Goal: Task Accomplishment & Management: Use online tool/utility

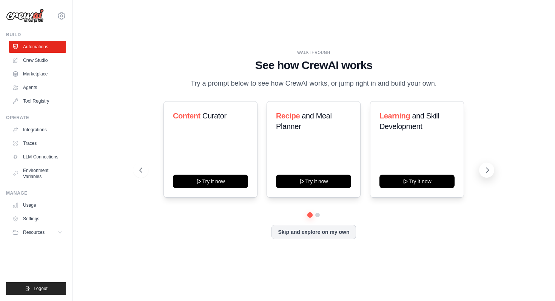
click at [484, 172] on icon at bounding box center [488, 170] width 8 height 8
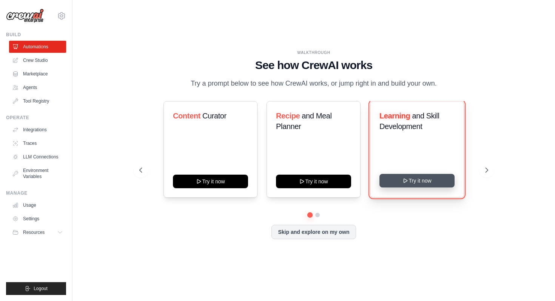
click at [442, 181] on button "Try it now" at bounding box center [416, 181] width 75 height 14
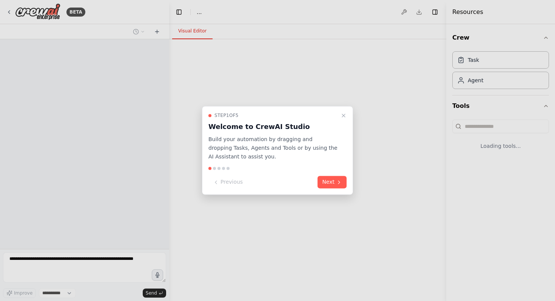
select select "****"
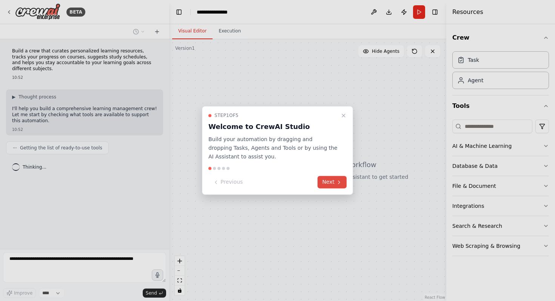
click at [340, 183] on icon at bounding box center [339, 182] width 6 height 6
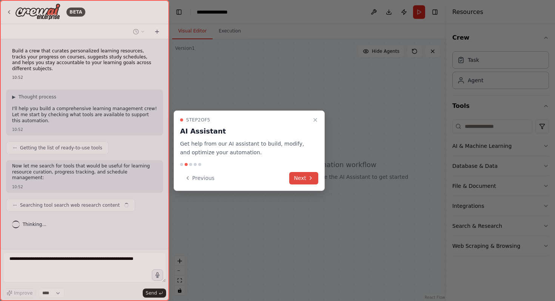
click at [310, 177] on icon at bounding box center [311, 178] width 2 height 3
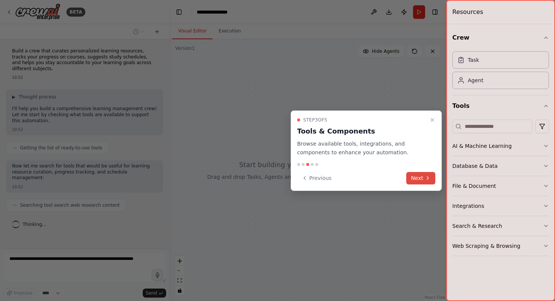
click at [420, 182] on button "Next" at bounding box center [420, 178] width 29 height 12
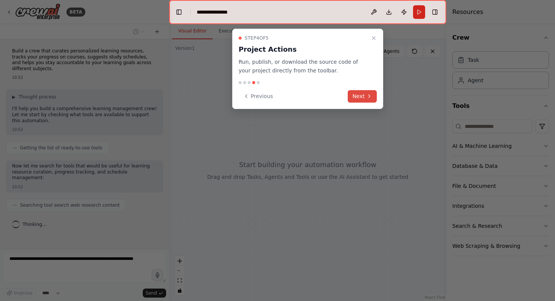
click at [358, 93] on button "Next" at bounding box center [362, 96] width 29 height 12
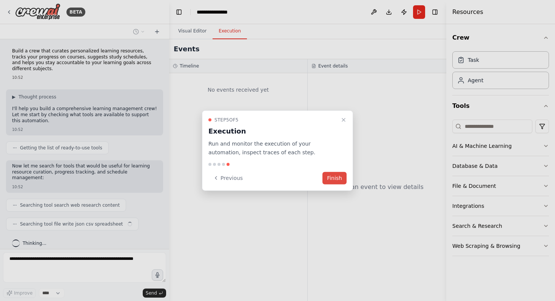
click at [333, 178] on button "Finish" at bounding box center [334, 178] width 24 height 12
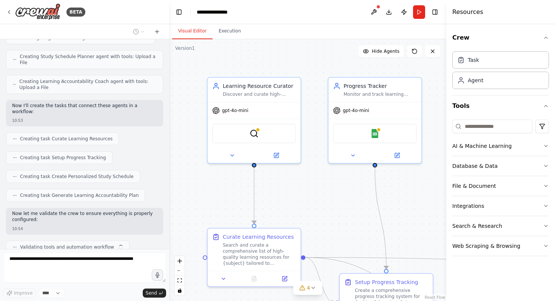
scroll to position [287, 0]
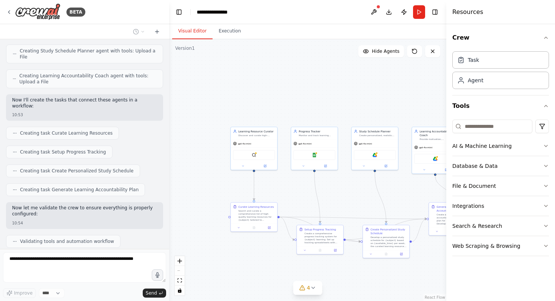
click at [359, 197] on div ".deletable-edge-delete-btn { width: 20px; height: 20px; border: 0px solid #ffff…" at bounding box center [307, 170] width 277 height 262
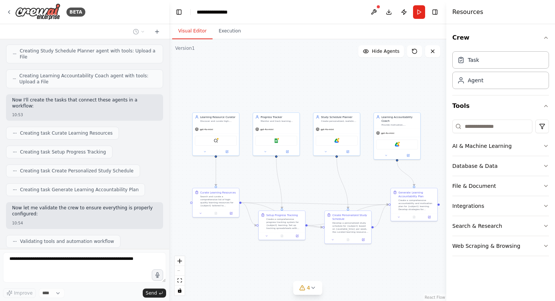
drag, startPoint x: 338, startPoint y: 196, endPoint x: 300, endPoint y: 182, distance: 40.7
click at [300, 182] on div ".deletable-edge-delete-btn { width: 20px; height: 20px; border: 0px solid #ffff…" at bounding box center [307, 170] width 277 height 262
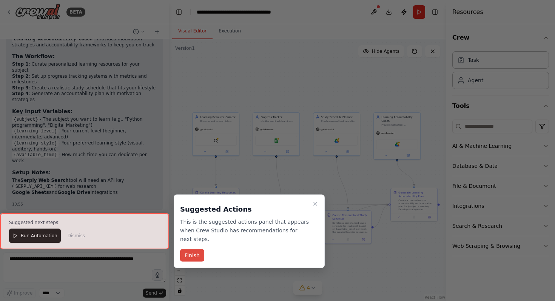
click at [201, 257] on button "Finish" at bounding box center [192, 256] width 24 height 12
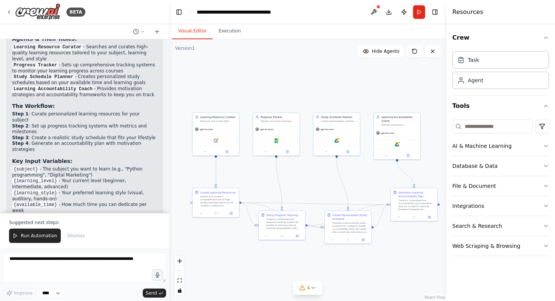
scroll to position [582, 0]
